Goal: Task Accomplishment & Management: Manage account settings

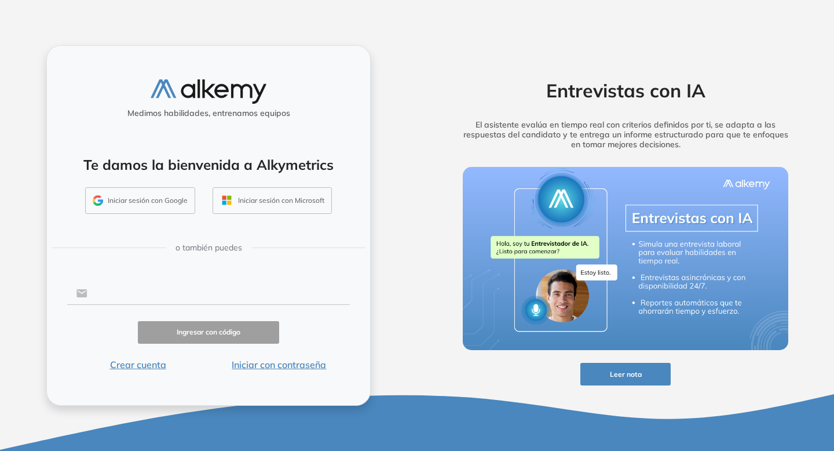
click at [229, 297] on input "text" at bounding box center [218, 293] width 262 height 22
type input "**********"
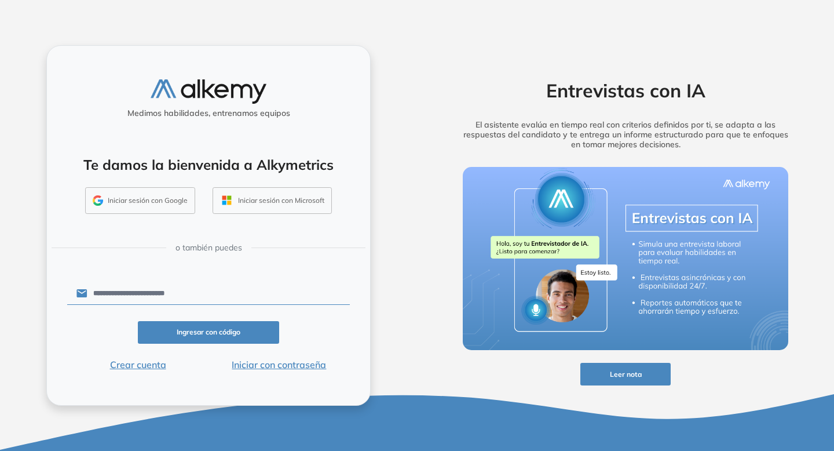
click at [224, 331] on button "Ingresar con código" at bounding box center [208, 332] width 141 height 23
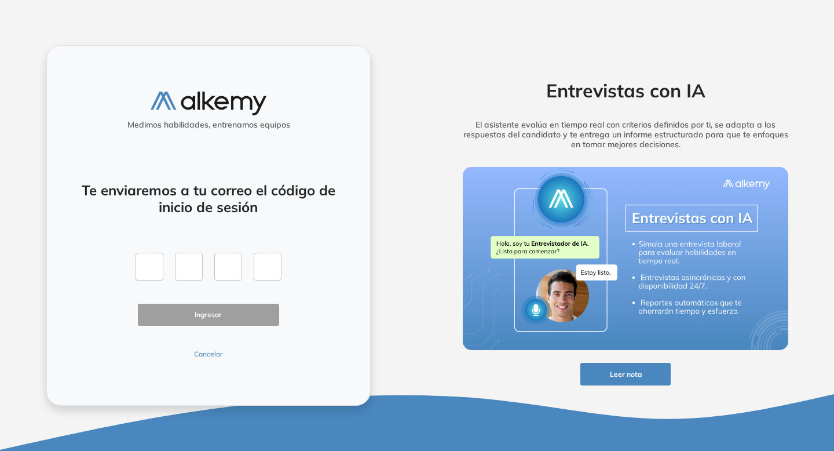
click at [207, 349] on button "Cancelar" at bounding box center [208, 354] width 141 height 10
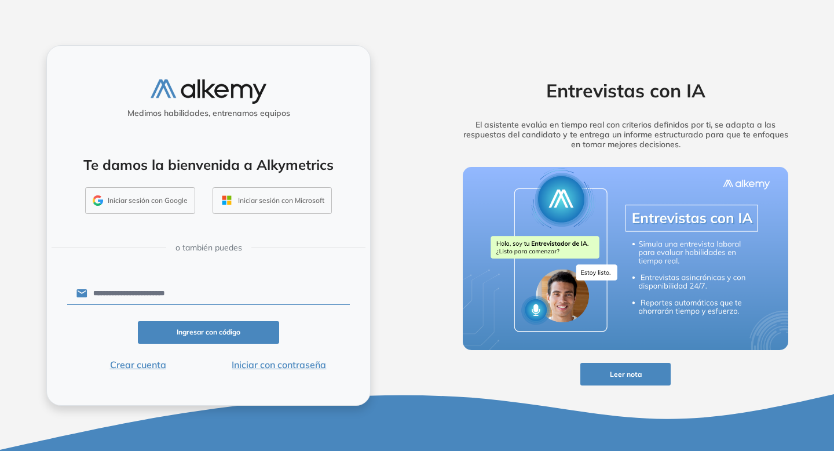
click at [253, 365] on button "Iniciar con contraseña" at bounding box center [279, 365] width 141 height 14
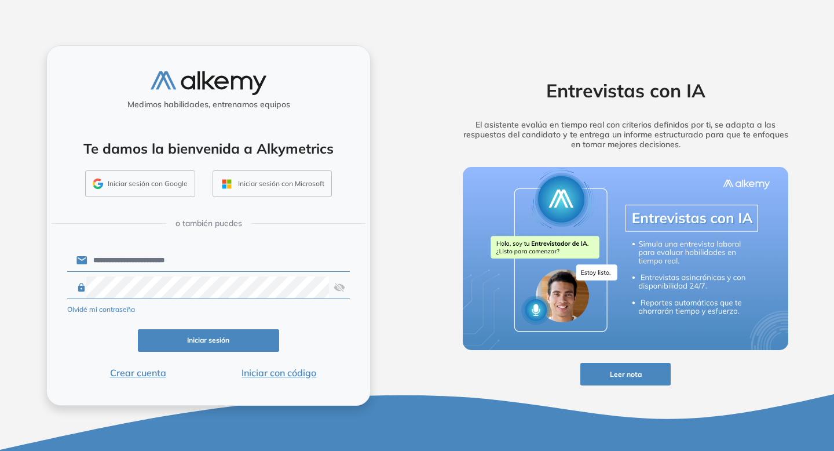
click at [228, 333] on button "Iniciar sesión" at bounding box center [208, 340] width 141 height 23
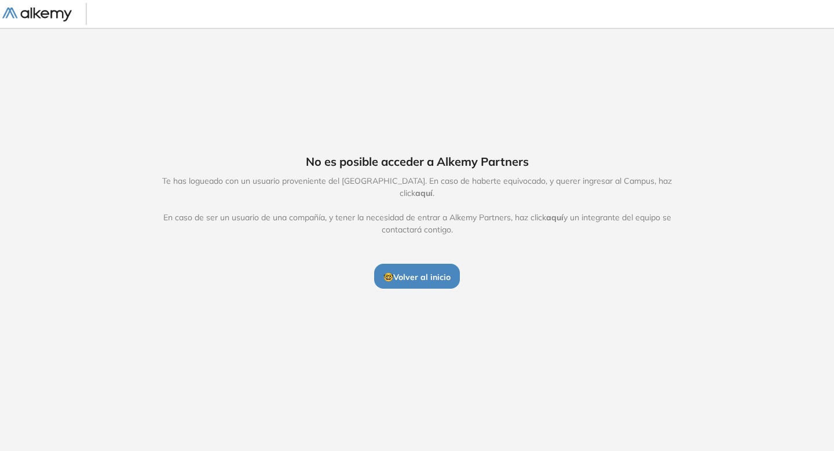
click at [433, 189] on span "aquí" at bounding box center [423, 193] width 17 height 10
